Goal: Transaction & Acquisition: Book appointment/travel/reservation

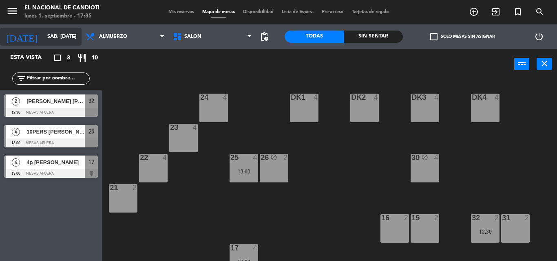
click at [71, 34] on icon "arrow_drop_down" at bounding box center [75, 37] width 10 height 10
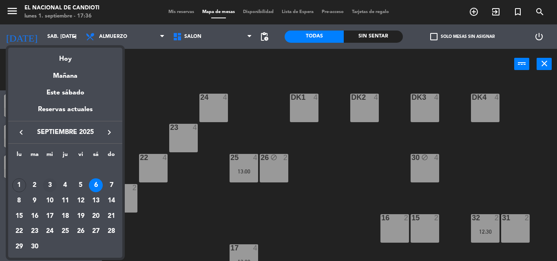
click at [52, 185] on div "3" at bounding box center [50, 186] width 14 height 14
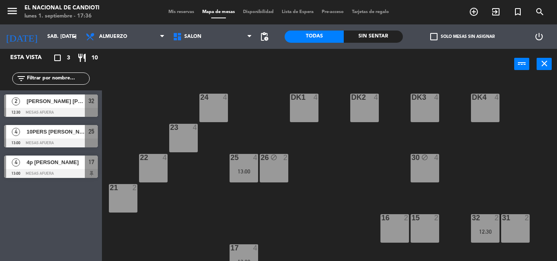
type input "mié. [DATE]"
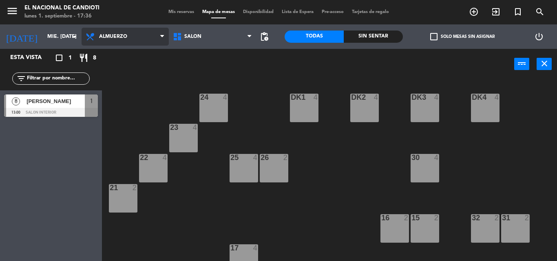
click at [147, 37] on span "Almuerzo" at bounding box center [125, 37] width 87 height 18
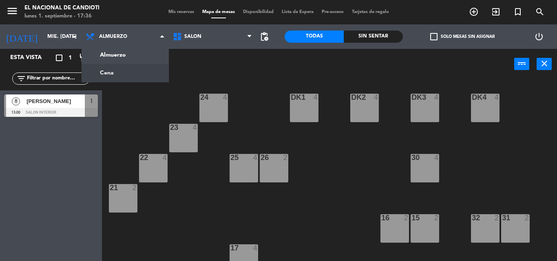
click at [132, 85] on div "24 4 DK1 4 DK2 4 DK3 4 DK4 4 23 4 22 4 25 4 26 2 30 4 21 2 16 2 15 2 32 2 31 2 …" at bounding box center [332, 170] width 449 height 182
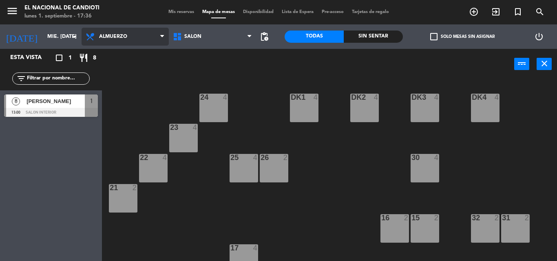
click at [143, 39] on span "Almuerzo" at bounding box center [125, 37] width 87 height 18
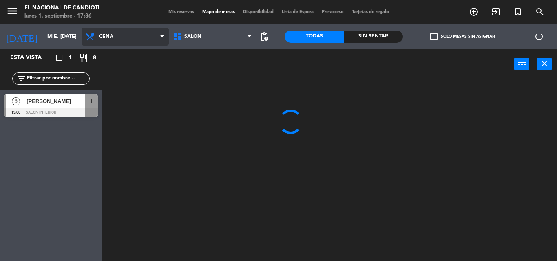
click at [131, 68] on ng-component "menu El Nacional de Candioti lunes 1. septiembre - 17:36 Mis reservas Mapa de m…" at bounding box center [278, 130] width 557 height 261
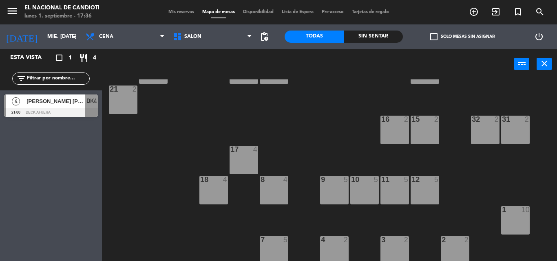
scroll to position [102, 0]
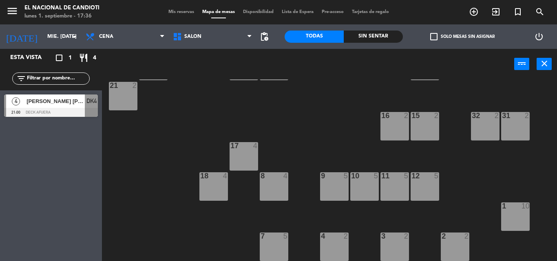
click at [515, 219] on div "1 10" at bounding box center [515, 217] width 29 height 29
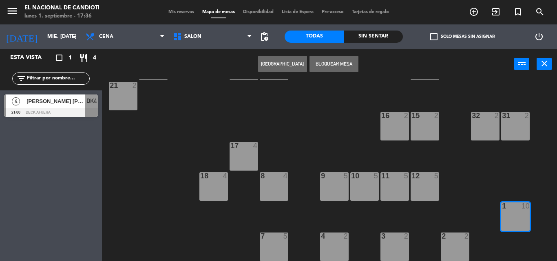
click at [278, 64] on button "[GEOGRAPHIC_DATA]" at bounding box center [282, 64] width 49 height 16
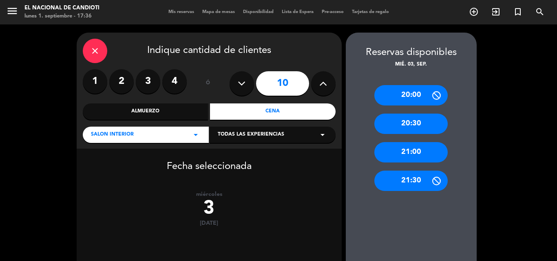
click at [234, 85] on button at bounding box center [241, 83] width 24 height 24
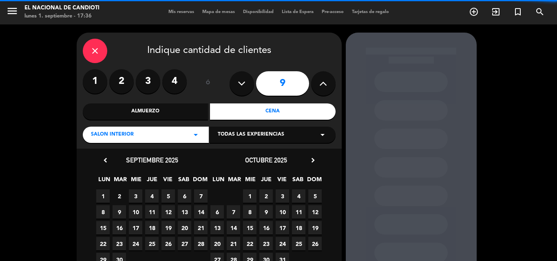
click at [238, 84] on icon at bounding box center [242, 83] width 8 height 12
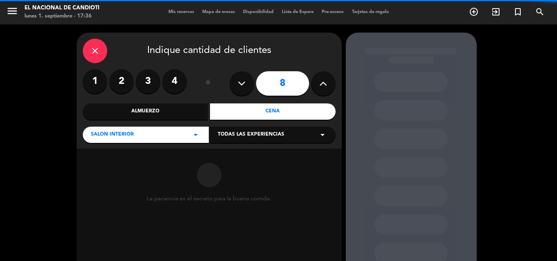
click at [238, 83] on icon at bounding box center [242, 83] width 8 height 12
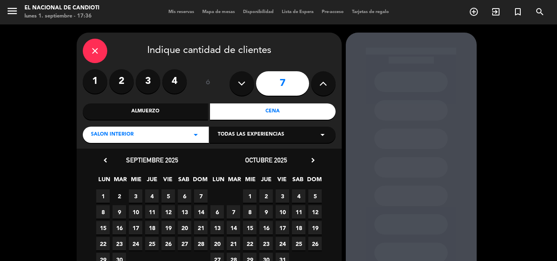
click at [318, 80] on button at bounding box center [323, 83] width 24 height 24
type input "8"
click at [132, 192] on span "3" at bounding box center [135, 196] width 13 height 13
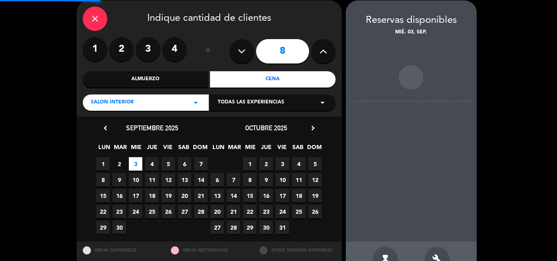
scroll to position [33, 0]
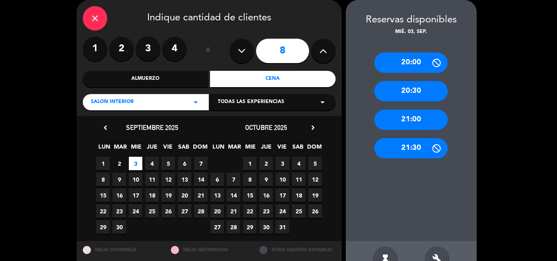
click at [414, 119] on div "21:00" at bounding box center [410, 120] width 73 height 20
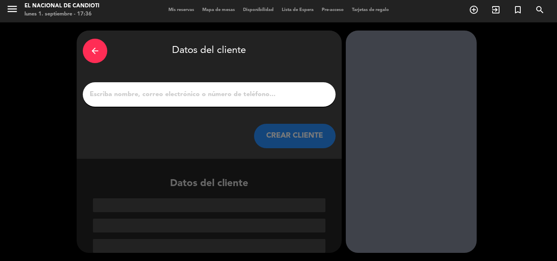
scroll to position [2, 0]
click at [115, 93] on input "1" at bounding box center [209, 94] width 240 height 11
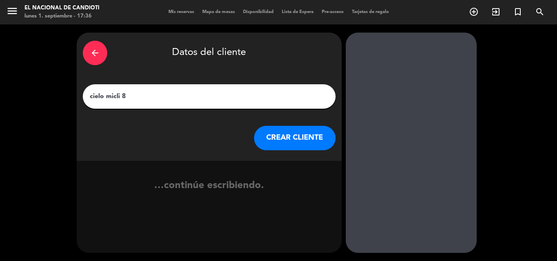
type input "cielo micli 8"
click at [285, 138] on button "CREAR CLIENTE" at bounding box center [295, 138] width 82 height 24
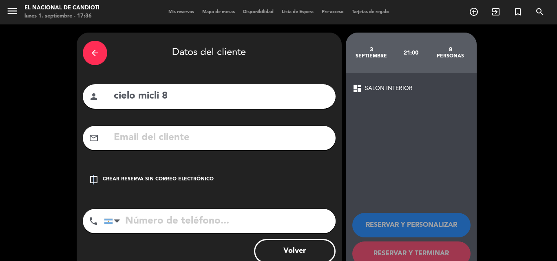
click at [93, 174] on div "check_box_outline_blank Crear reserva sin correo electrónico" at bounding box center [209, 180] width 253 height 24
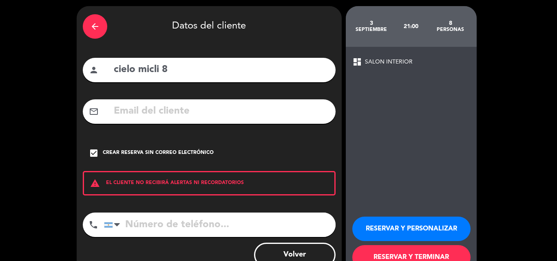
scroll to position [53, 0]
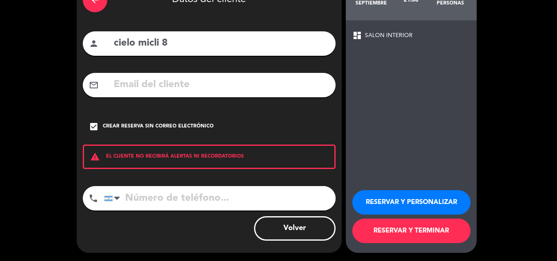
click at [410, 234] on button "RESERVAR Y TERMINAR" at bounding box center [411, 231] width 118 height 24
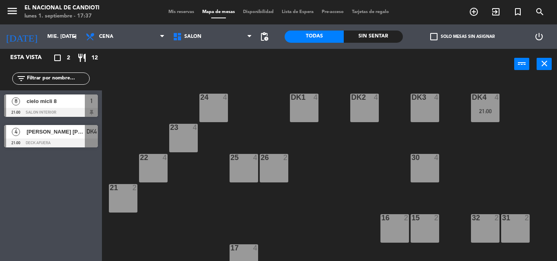
scroll to position [102, 0]
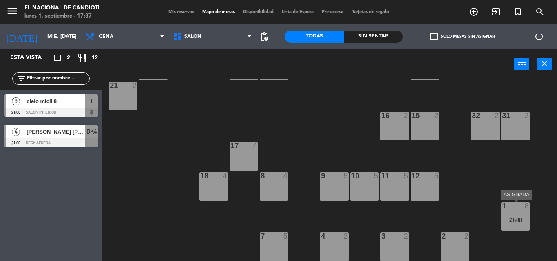
click at [505, 219] on div "21:00" at bounding box center [515, 220] width 29 height 6
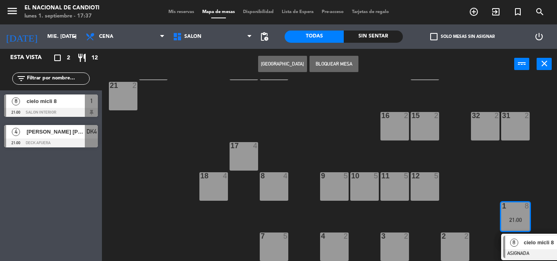
click at [325, 60] on button "Bloquear Mesa" at bounding box center [333, 64] width 49 height 16
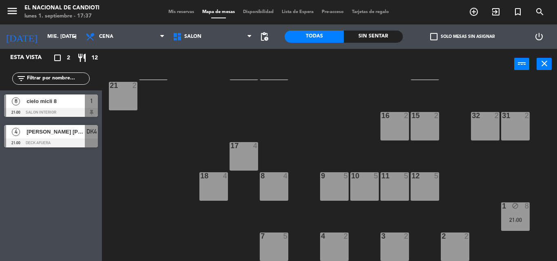
scroll to position [62, 0]
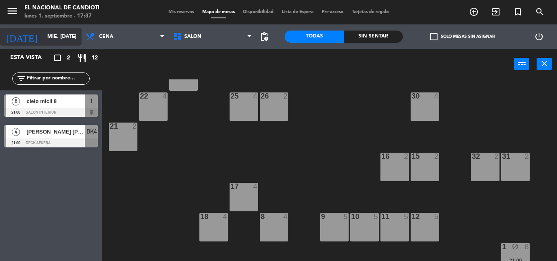
click at [73, 35] on icon "arrow_drop_down" at bounding box center [75, 37] width 10 height 10
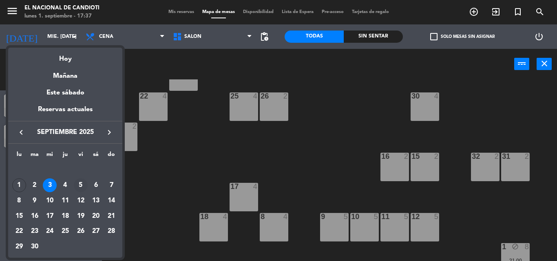
click at [80, 182] on div "5" at bounding box center [81, 186] width 14 height 14
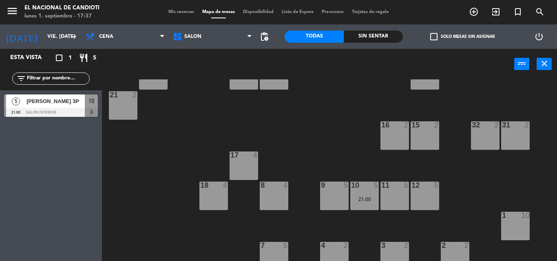
scroll to position [102, 0]
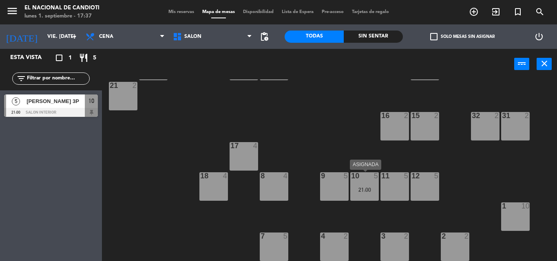
click at [371, 188] on div "21:00" at bounding box center [364, 190] width 29 height 6
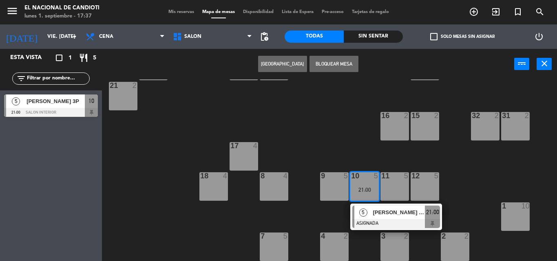
click at [371, 188] on div "21:00" at bounding box center [364, 190] width 29 height 6
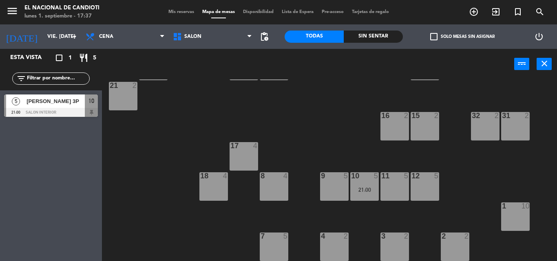
click at [456, 246] on div "2 2" at bounding box center [455, 247] width 29 height 29
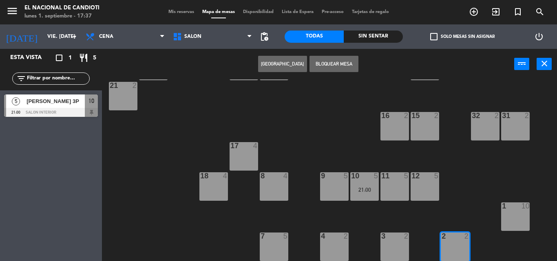
click at [324, 64] on button "Bloquear Mesa" at bounding box center [333, 64] width 49 height 16
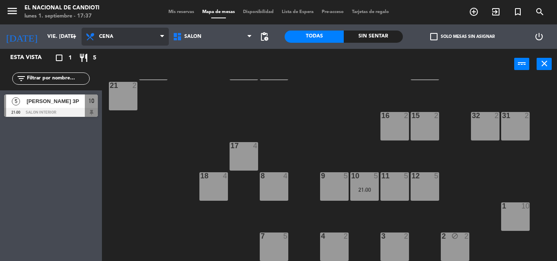
click at [119, 42] on span "Cena" at bounding box center [125, 37] width 87 height 18
click at [114, 72] on ng-component "menu El Nacional de Candioti lunes 1. septiembre - 17:37 Mis reservas Mapa de m…" at bounding box center [278, 130] width 557 height 261
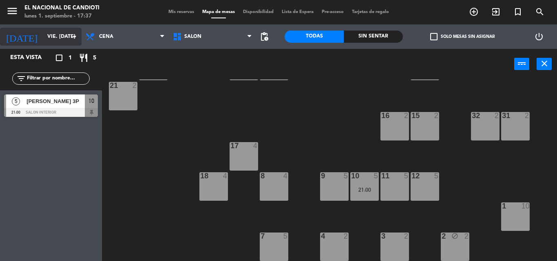
click at [73, 36] on icon "arrow_drop_down" at bounding box center [75, 37] width 10 height 10
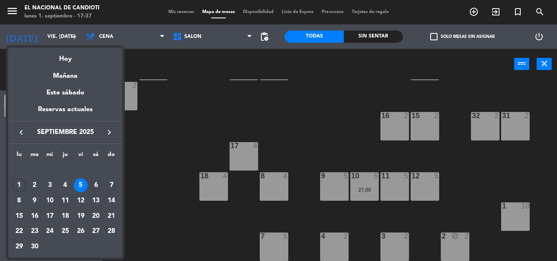
click at [92, 184] on div "6" at bounding box center [96, 186] width 14 height 14
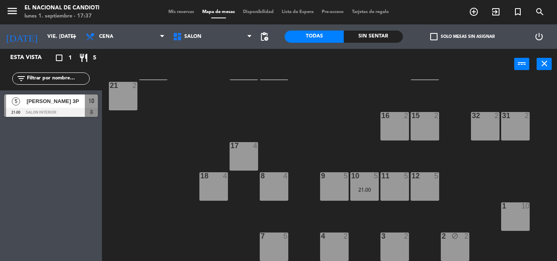
type input "sáb. [DATE]"
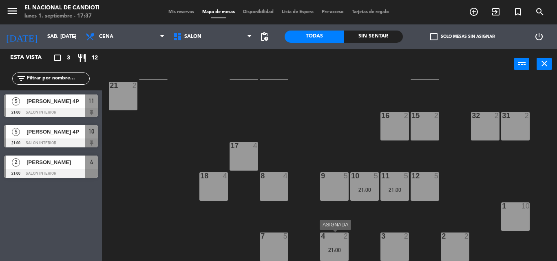
click at [316, 235] on div "4" at bounding box center [320, 236] width 13 height 7
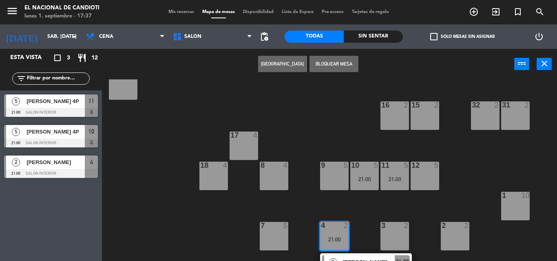
scroll to position [132, 0]
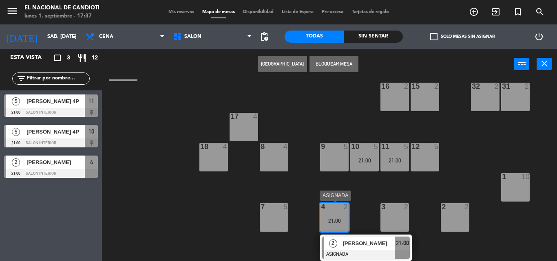
click at [333, 224] on div "4 2 21:00" at bounding box center [334, 217] width 29 height 29
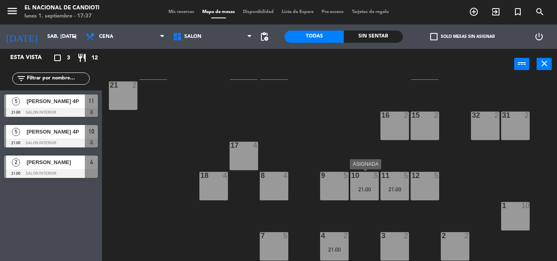
click at [372, 187] on div "21:00" at bounding box center [364, 190] width 29 height 6
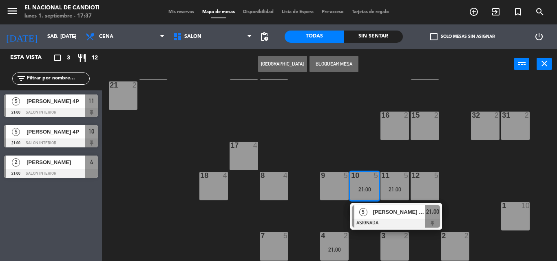
click at [371, 187] on div "21:00" at bounding box center [364, 190] width 29 height 6
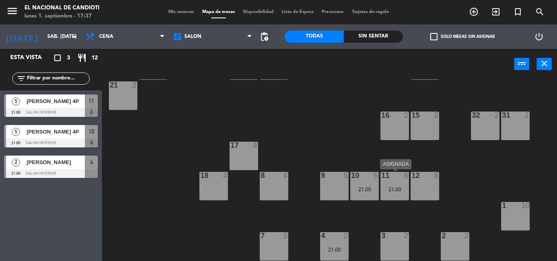
click at [391, 181] on div "11 5 21:00" at bounding box center [394, 186] width 29 height 29
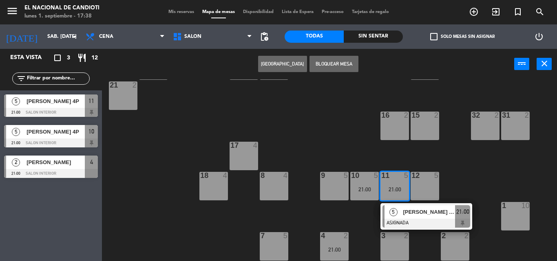
click at [389, 180] on div "11 5" at bounding box center [394, 176] width 29 height 8
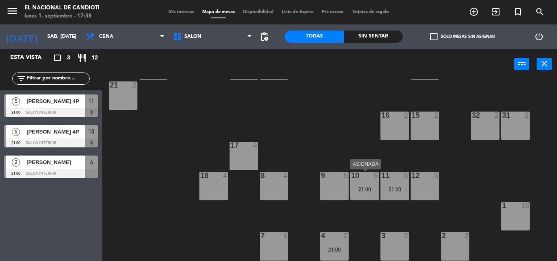
click at [366, 189] on div "21:00" at bounding box center [364, 190] width 29 height 6
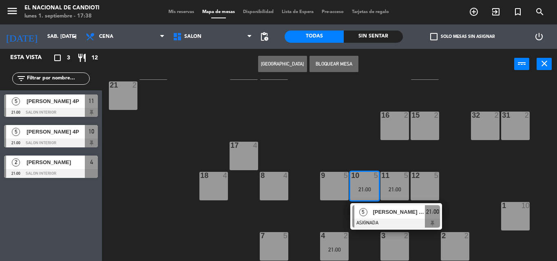
click at [385, 214] on span "[PERSON_NAME] 4P" at bounding box center [399, 212] width 52 height 9
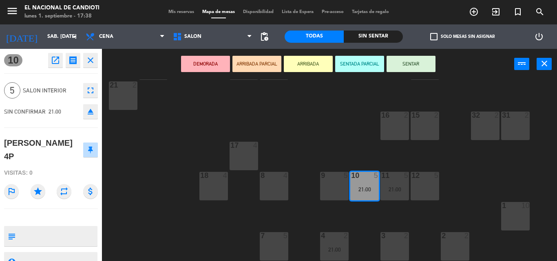
click at [23, 144] on div "[PERSON_NAME] 4P" at bounding box center [42, 150] width 76 height 26
click at [53, 57] on icon "open_in_new" at bounding box center [56, 60] width 10 height 10
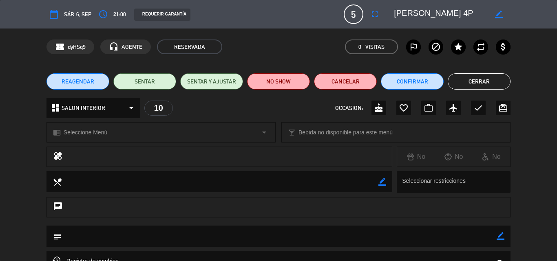
click at [498, 14] on icon "border_color" at bounding box center [499, 15] width 8 height 8
click at [410, 12] on textarea at bounding box center [440, 14] width 93 height 15
click at [411, 13] on textarea at bounding box center [440, 14] width 93 height 15
type textarea "[PERSON_NAME] 4P"
click at [497, 13] on icon at bounding box center [499, 15] width 8 height 8
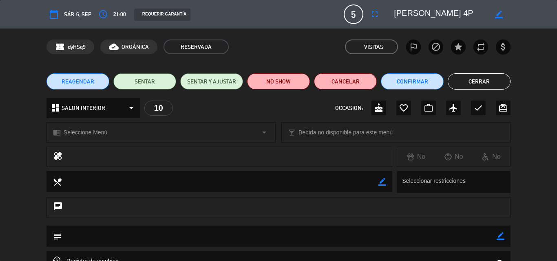
click at [365, 47] on em "Visitas" at bounding box center [373, 46] width 19 height 9
click at [203, 44] on span "RESERVADA" at bounding box center [195, 47] width 65 height 15
click at [413, 82] on button "Confirmar" at bounding box center [412, 81] width 63 height 16
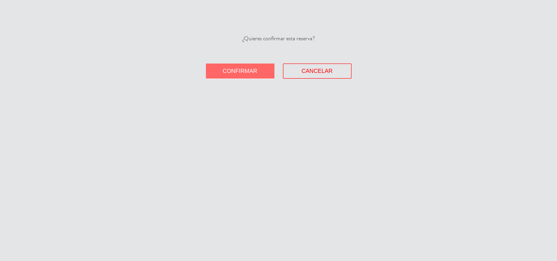
click at [248, 76] on button "Confirmar" at bounding box center [240, 71] width 68 height 15
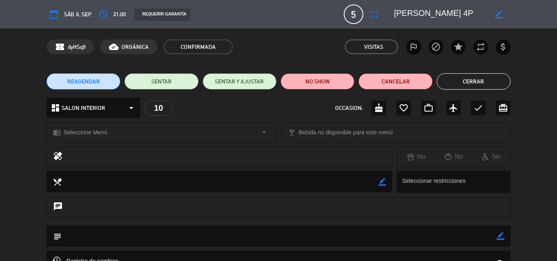
click at [453, 75] on button "Cerrar" at bounding box center [474, 81] width 74 height 16
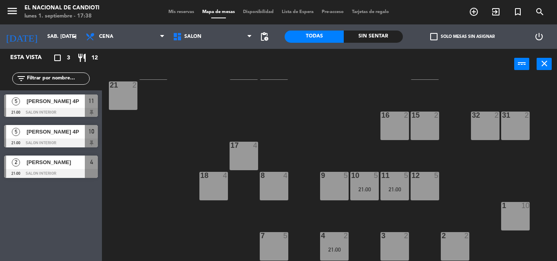
click at [300, 98] on div "24 4 DK1 4 DK2 4 DK3 4 DK4 4 23 4 22 4 25 4 26 2 30 4 21 2 16 2 15 2 32 2 31 2 …" at bounding box center [332, 170] width 449 height 182
click at [43, 35] on input "sáb. [DATE]" at bounding box center [77, 37] width 69 height 14
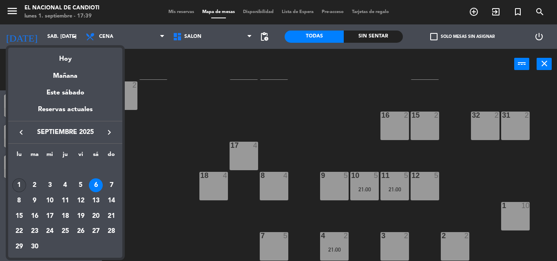
click at [20, 184] on div "1" at bounding box center [19, 186] width 14 height 14
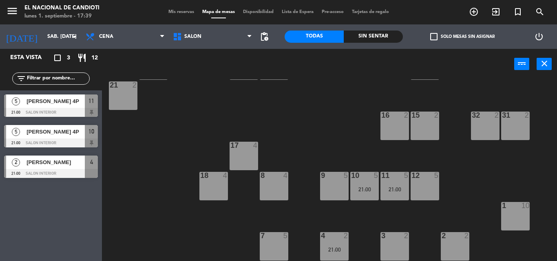
type input "lun. [DATE]"
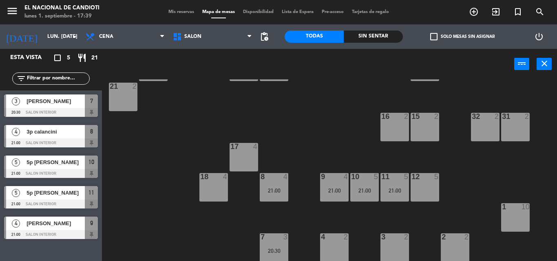
scroll to position [102, 0]
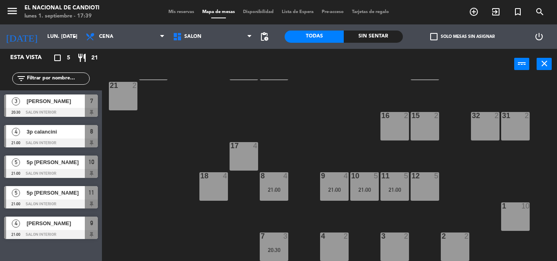
click at [395, 249] on div "3 2" at bounding box center [394, 247] width 29 height 29
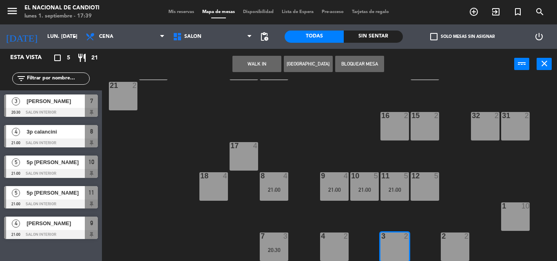
click at [293, 62] on button "[GEOGRAPHIC_DATA]" at bounding box center [308, 64] width 49 height 16
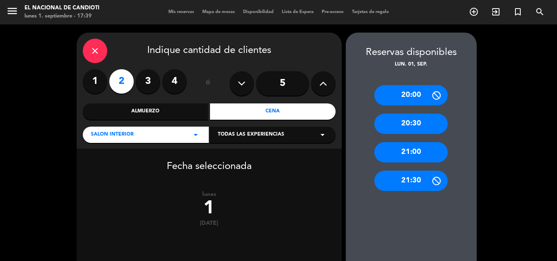
click at [416, 150] on div "21:00" at bounding box center [410, 152] width 73 height 20
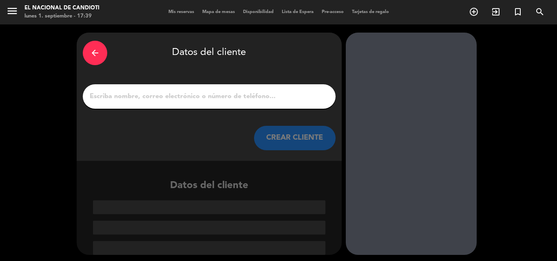
click at [140, 99] on input "1" at bounding box center [209, 96] width 240 height 11
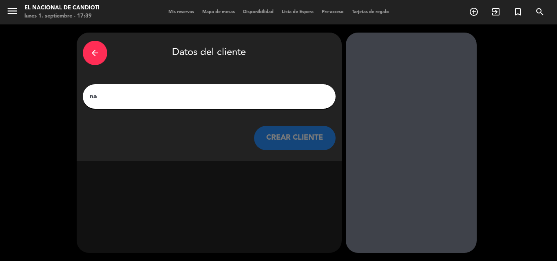
type input "n"
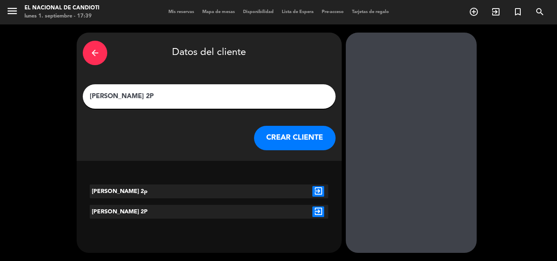
type input "[PERSON_NAME] 2P"
click at [297, 139] on button "CREAR CLIENTE" at bounding box center [295, 138] width 82 height 24
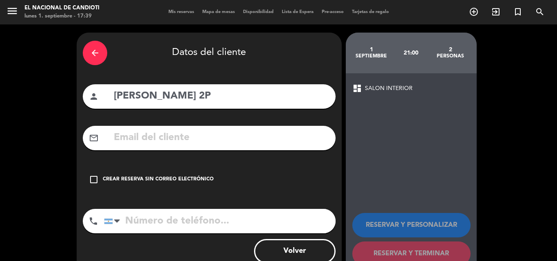
click at [94, 170] on div "check_box_outline_blank Crear reserva sin correo electrónico" at bounding box center [209, 180] width 253 height 24
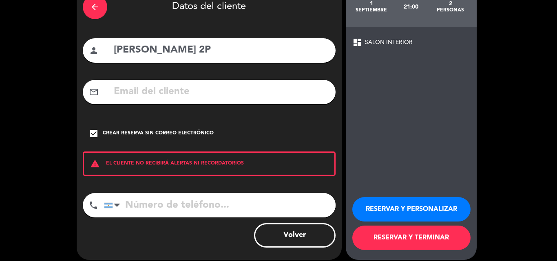
scroll to position [53, 0]
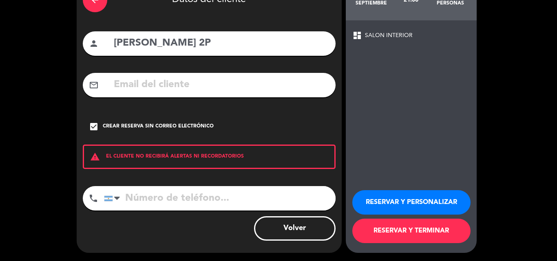
click at [443, 228] on button "RESERVAR Y TERMINAR" at bounding box center [411, 231] width 118 height 24
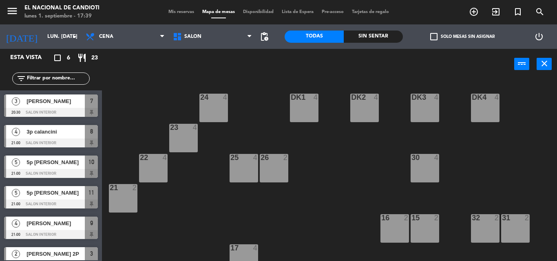
scroll to position [13, 0]
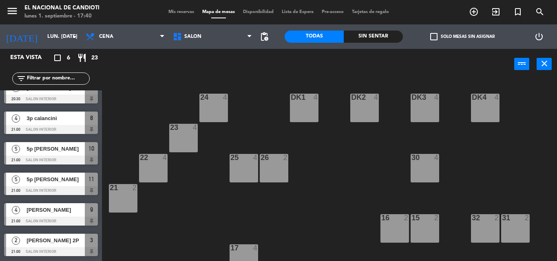
click at [317, 225] on div "24 4 DK1 4 DK2 4 DK3 4 DK4 4 23 4 22 4 25 4 26 2 30 4 21 2 16 2 15 2 32 2 31 2 …" at bounding box center [332, 170] width 449 height 182
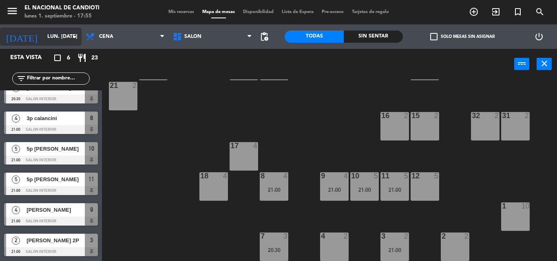
click at [76, 38] on icon "arrow_drop_down" at bounding box center [75, 37] width 10 height 10
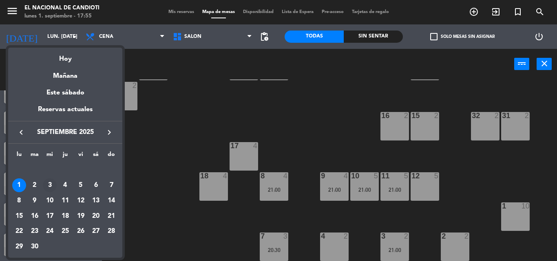
click at [46, 179] on div "3" at bounding box center [50, 186] width 14 height 14
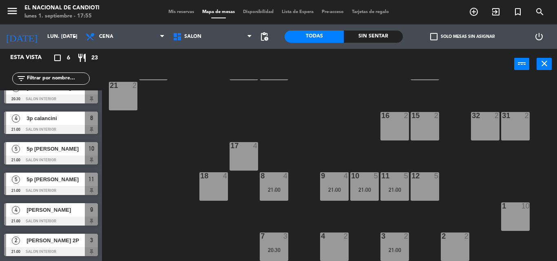
type input "mié. [DATE]"
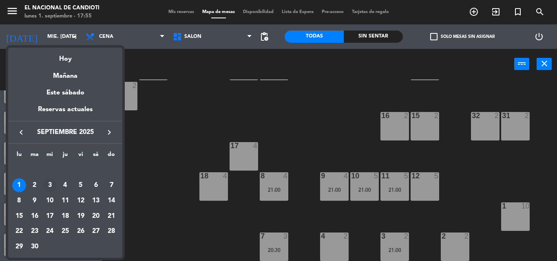
scroll to position [0, 0]
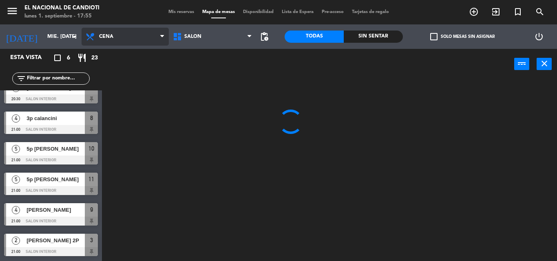
click at [109, 34] on span "Cena" at bounding box center [106, 37] width 14 height 6
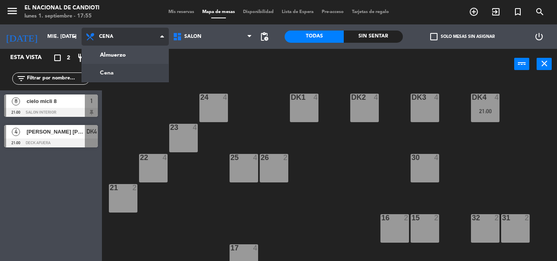
click at [109, 71] on ng-component "menu El Nacional de Candioti lunes 1. septiembre - 17:55 Mis reservas Mapa de m…" at bounding box center [278, 130] width 557 height 261
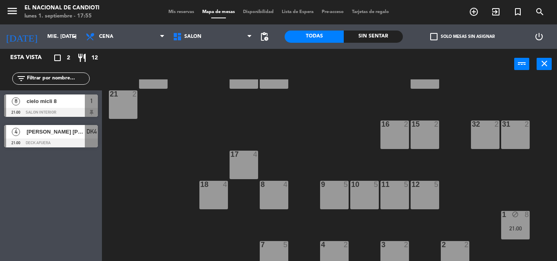
scroll to position [102, 0]
